Goal: Task Accomplishment & Management: Use online tool/utility

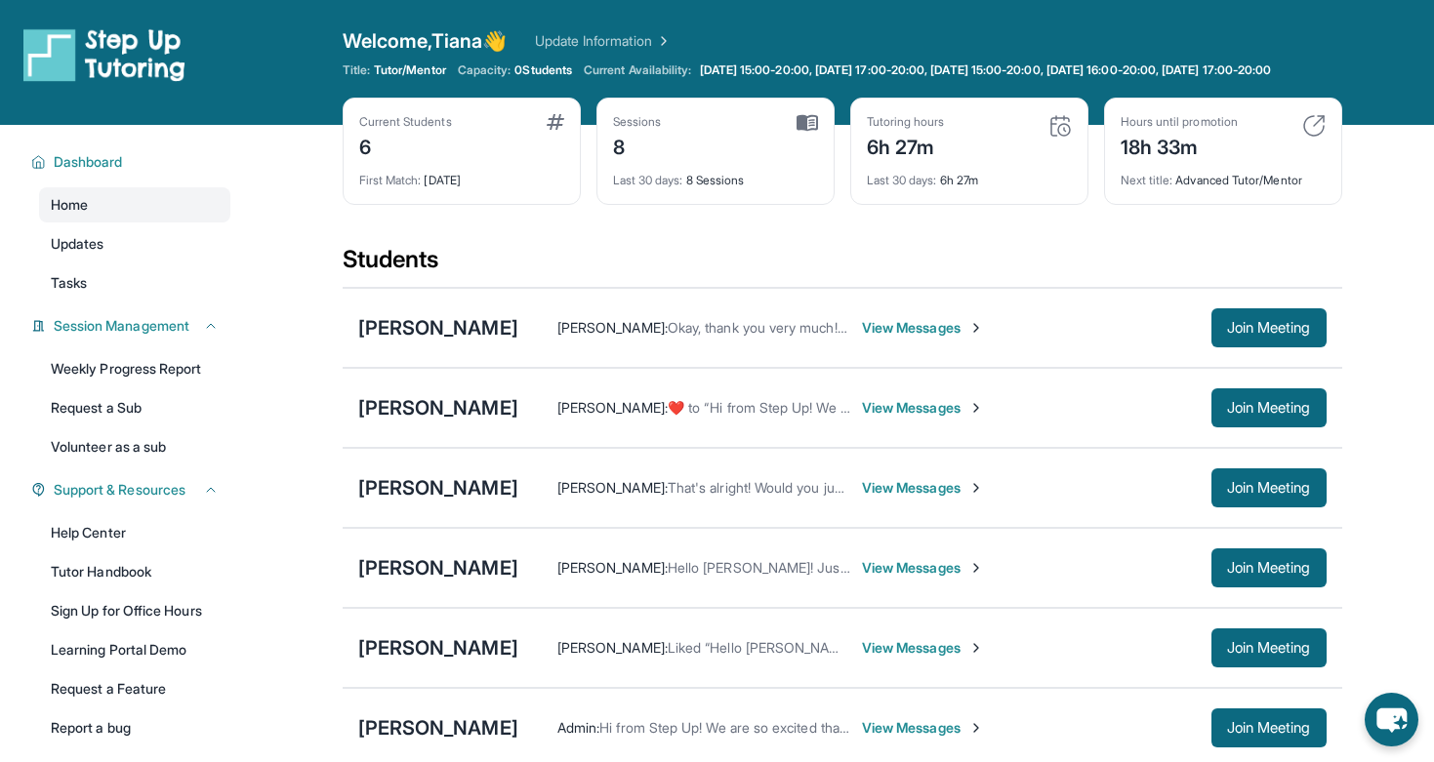
scroll to position [95, 0]
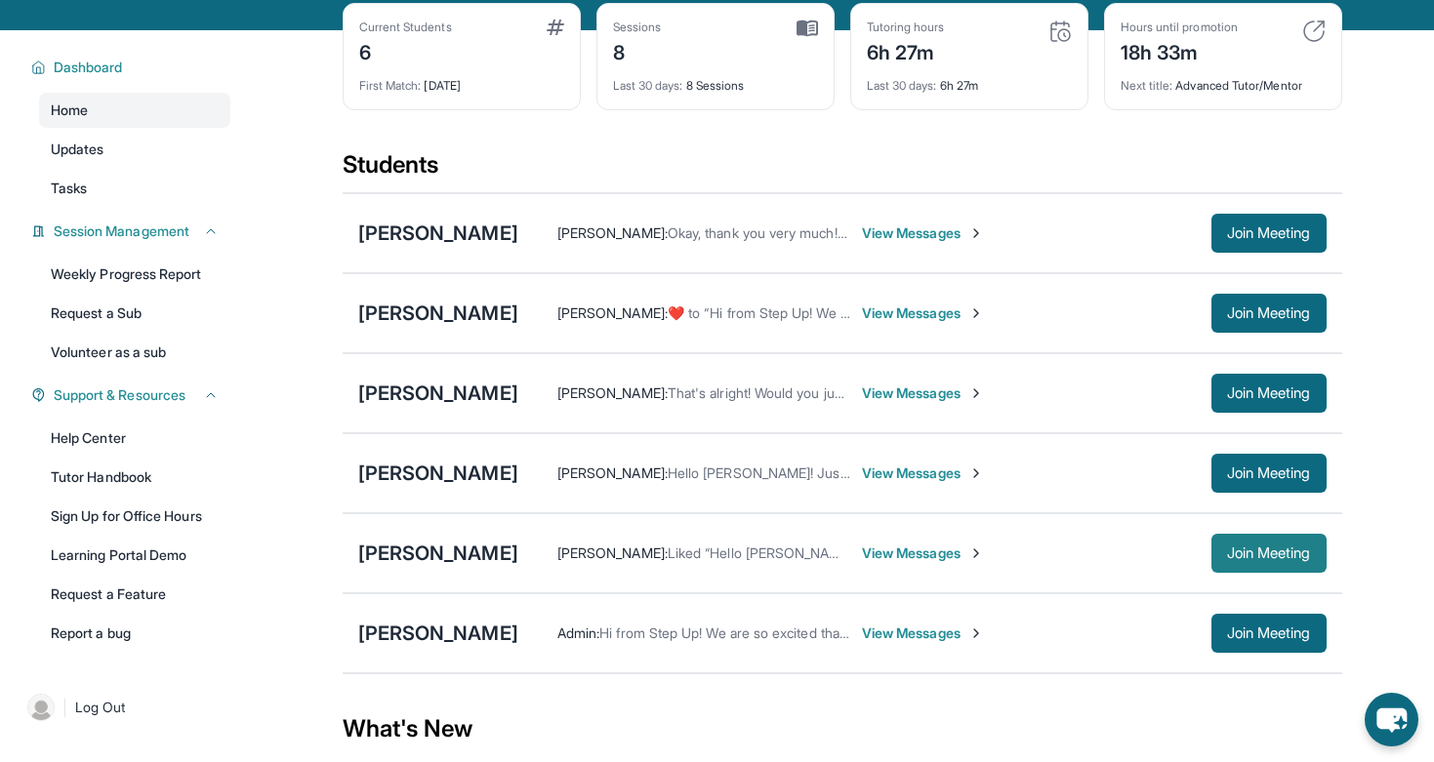
click at [1240, 559] on span "Join Meeting" at bounding box center [1269, 553] width 84 height 12
